Goal: Task Accomplishment & Management: Manage account settings

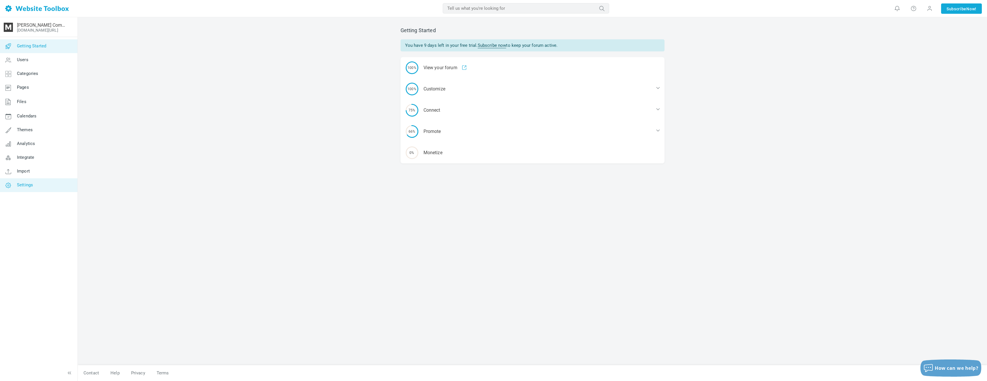
click at [51, 186] on link "Settings" at bounding box center [39, 185] width 78 height 14
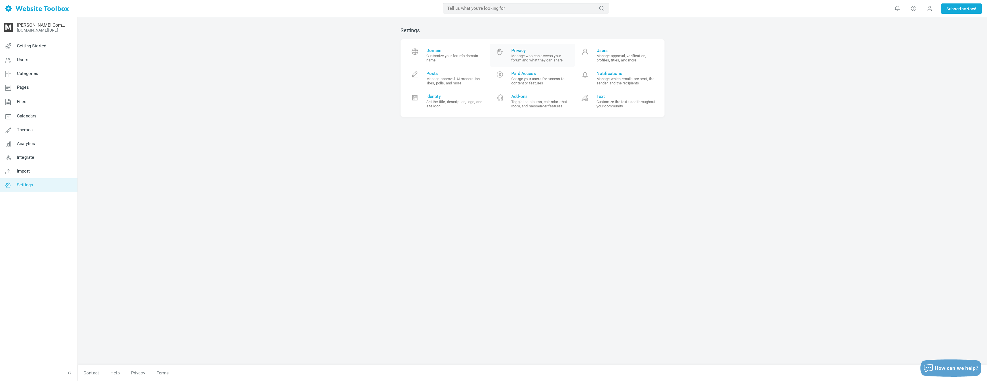
click at [546, 57] on small "Manage who can access your forum and what they can share" at bounding box center [540, 58] width 59 height 9
click at [632, 64] on link "Users Manage approval, verification, profiles, titles, and more" at bounding box center [617, 55] width 85 height 23
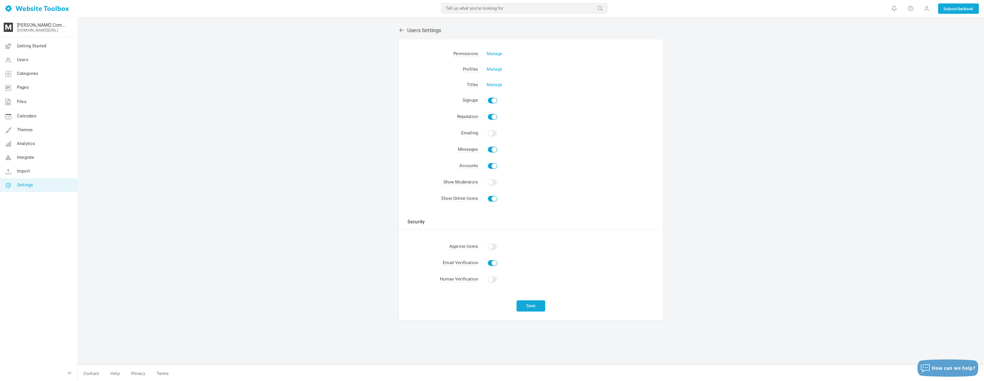
click at [494, 261] on input "Enable" at bounding box center [492, 263] width 9 height 6
checkbox input "false"
click at [543, 309] on button "Save" at bounding box center [530, 305] width 29 height 11
